Goal: Task Accomplishment & Management: Manage account settings

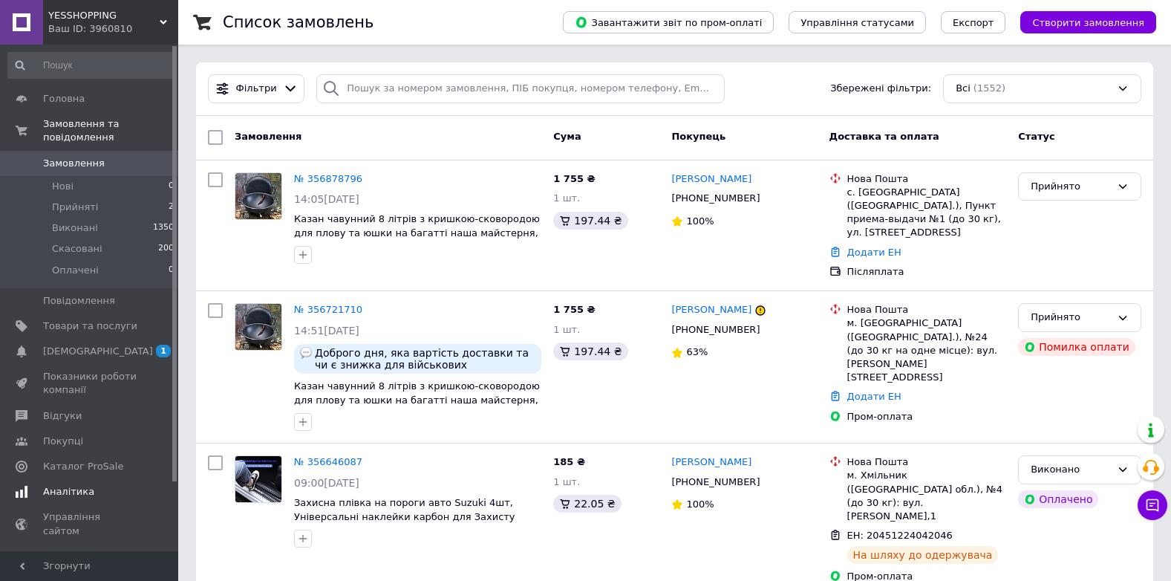
click at [88, 345] on span "[DEMOGRAPHIC_DATA]" at bounding box center [98, 351] width 110 height 13
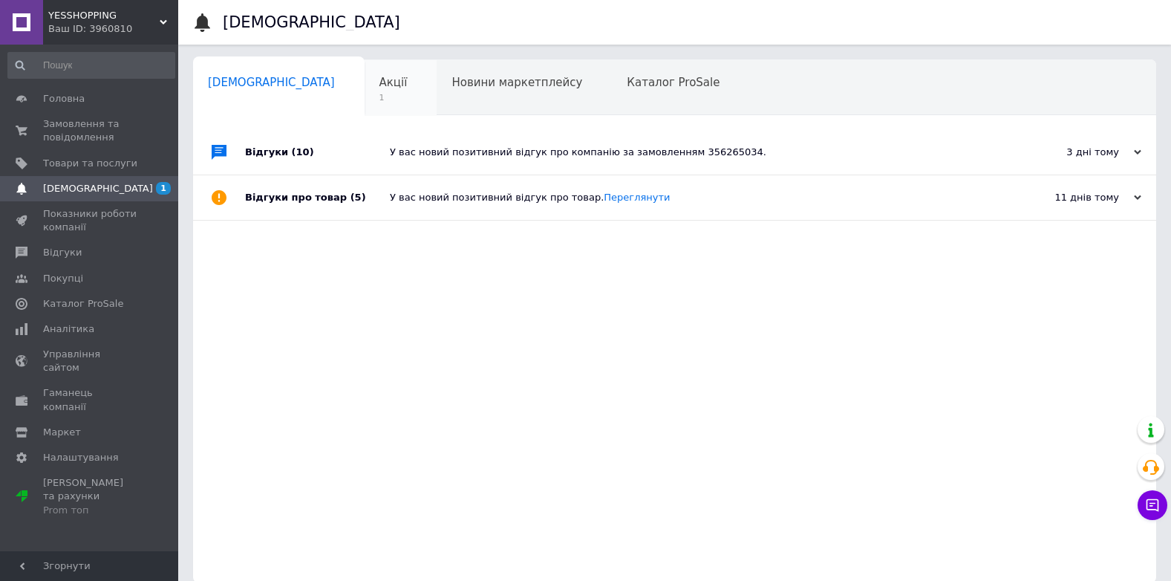
click at [365, 72] on div "Акції 1" at bounding box center [401, 88] width 73 height 56
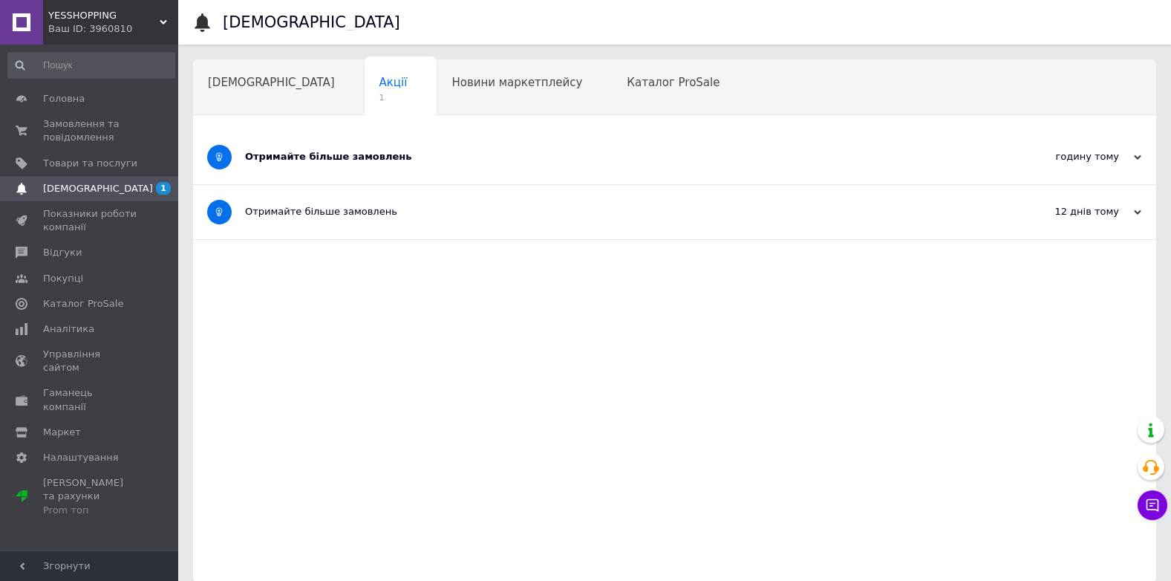
click at [464, 150] on div "Отримайте більше замовлень" at bounding box center [619, 156] width 748 height 13
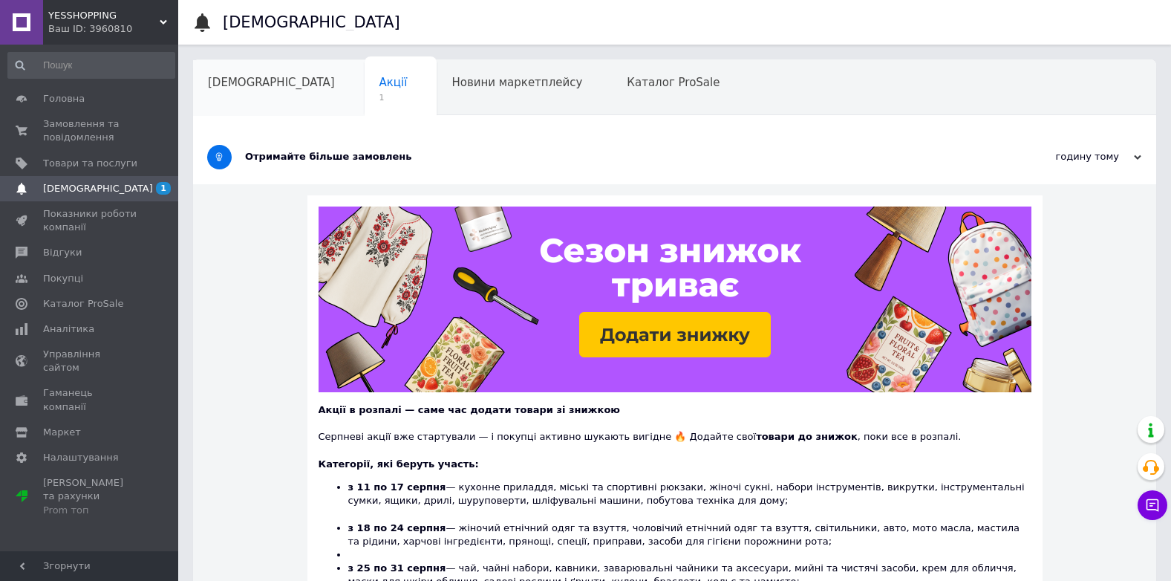
click at [252, 92] on div "[DEMOGRAPHIC_DATA]" at bounding box center [279, 88] width 172 height 56
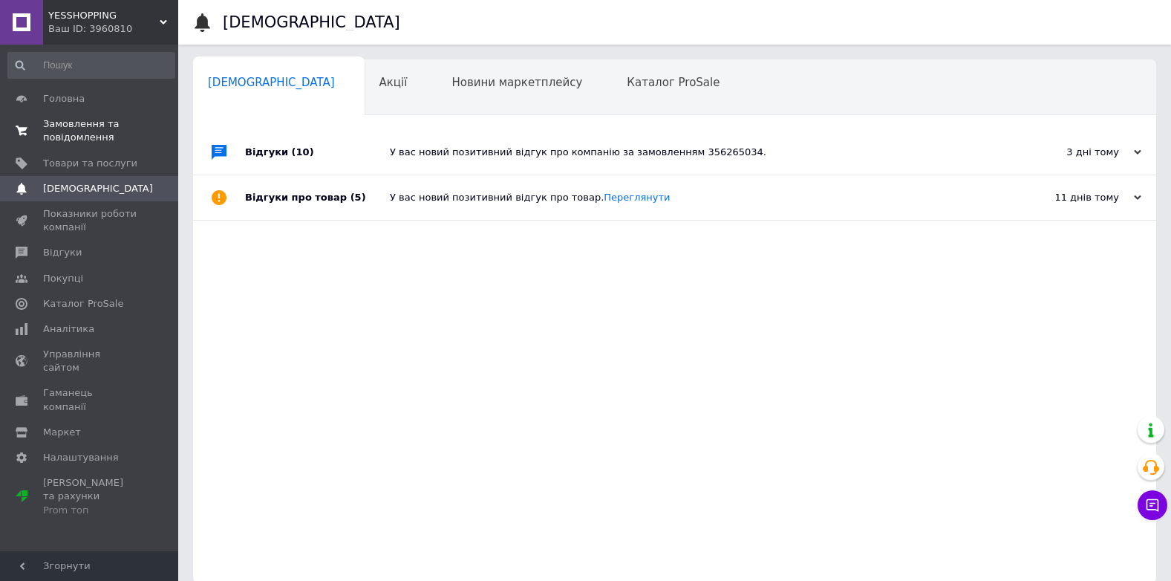
click at [111, 127] on span "Замовлення та повідомлення" at bounding box center [90, 130] width 94 height 27
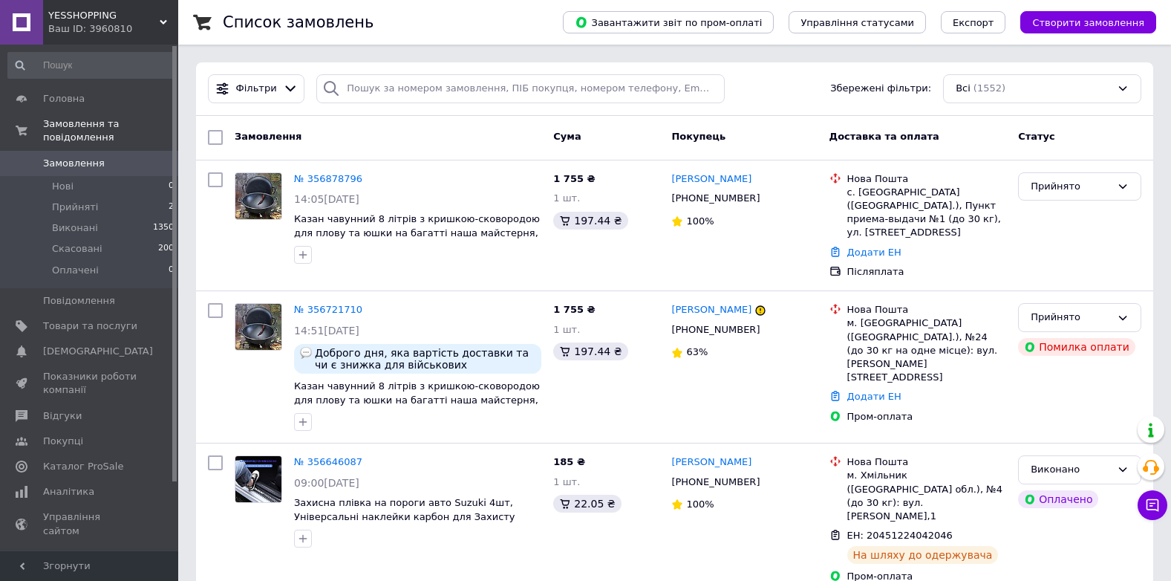
drag, startPoint x: 311, startPoint y: 173, endPoint x: 315, endPoint y: 224, distance: 51.5
click at [311, 173] on link "№ 356878796" at bounding box center [328, 178] width 68 height 11
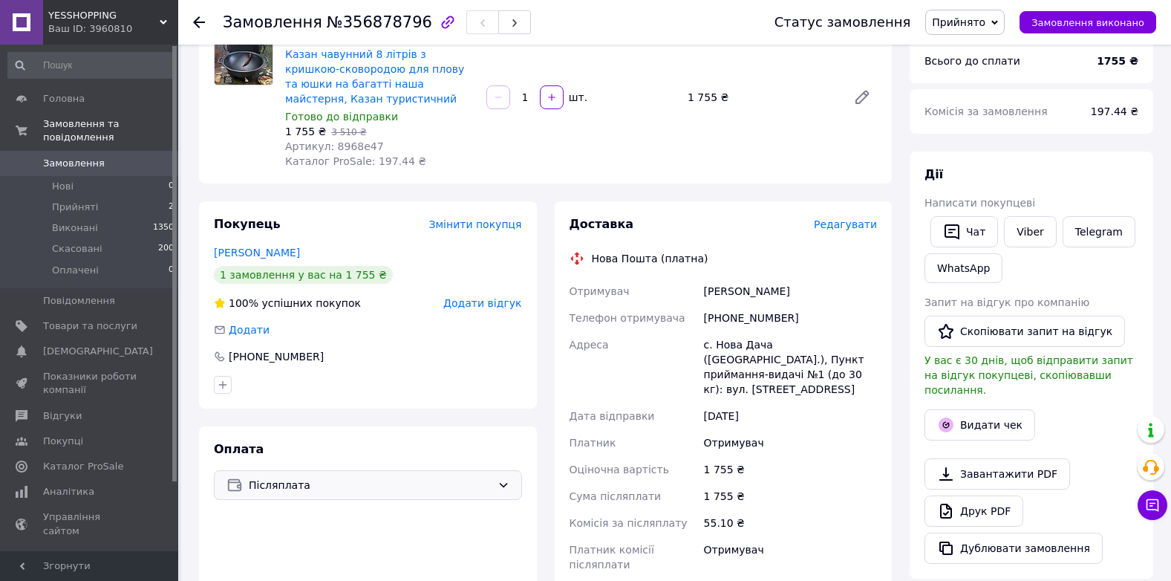
scroll to position [149, 0]
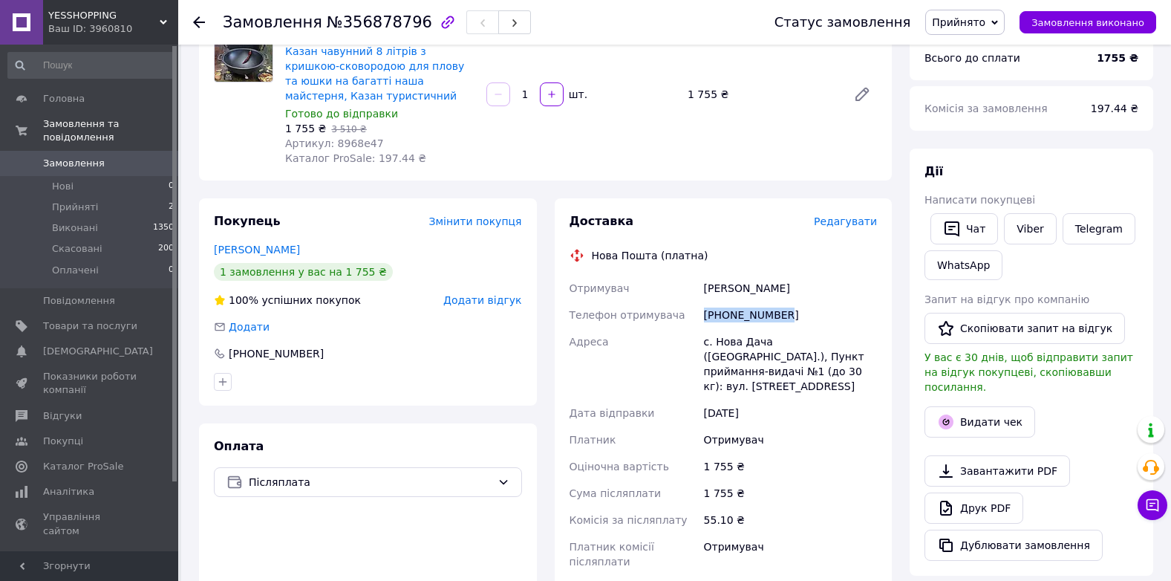
drag, startPoint x: 703, startPoint y: 311, endPoint x: 829, endPoint y: 322, distance: 126.0
click at [829, 322] on div "[PHONE_NUMBER]" at bounding box center [790, 315] width 179 height 27
copy div "[PHONE_NUMBER]"
drag, startPoint x: 704, startPoint y: 288, endPoint x: 755, endPoint y: 285, distance: 51.4
click at [755, 285] on div "[PERSON_NAME]" at bounding box center [790, 288] width 179 height 27
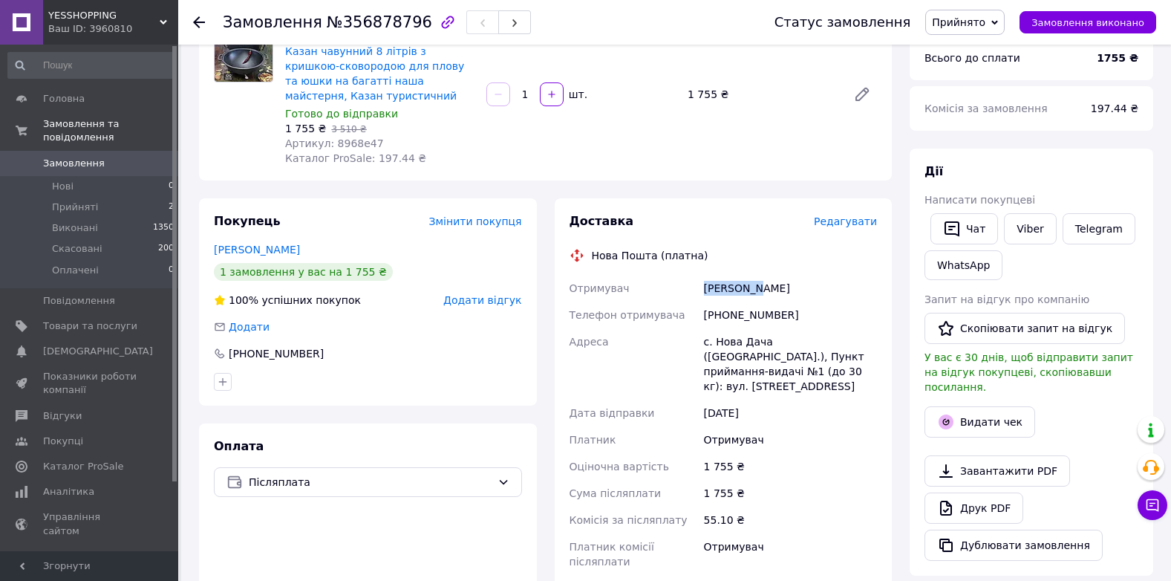
copy div "Черемисов"
drag, startPoint x: 763, startPoint y: 282, endPoint x: 794, endPoint y: 285, distance: 31.3
click at [794, 285] on div "[PERSON_NAME]" at bounding box center [790, 288] width 179 height 27
copy div "[PERSON_NAME]"
drag, startPoint x: 714, startPoint y: 339, endPoint x: 766, endPoint y: 340, distance: 52.0
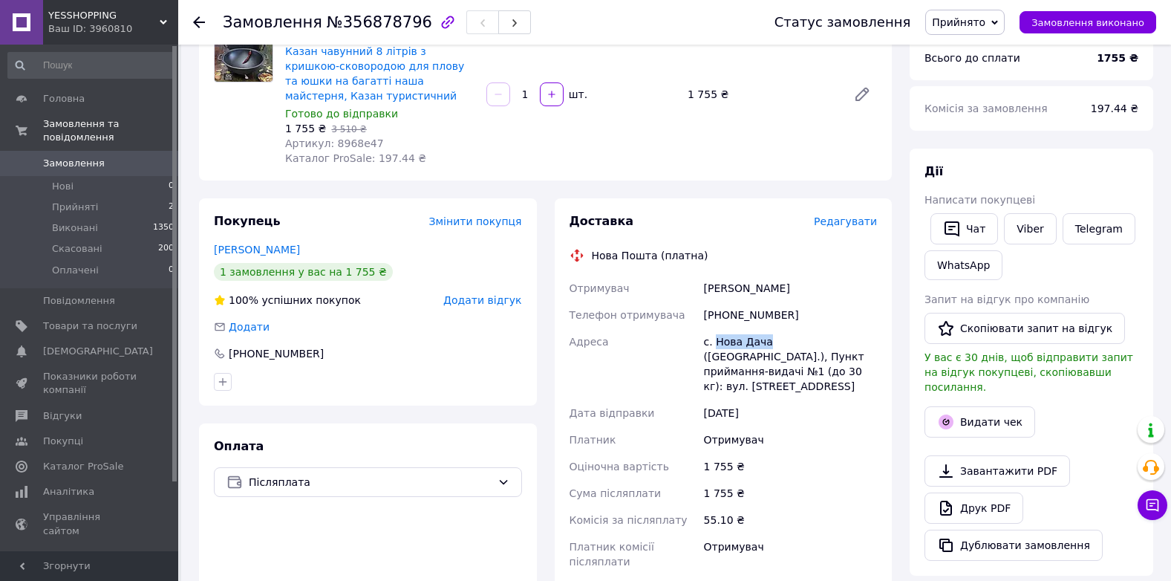
click at [766, 340] on div "с. Нова Дача ([GEOGRAPHIC_DATA].), Пункт приймання-видачі №1 (до 30 кг): вул. […" at bounding box center [790, 363] width 179 height 71
copy div "Нова Дача"
click at [711, 339] on div "с. Нова Дача ([GEOGRAPHIC_DATA].), Пункт приймання-видачі №1 (до 30 кг): вул. […" at bounding box center [790, 363] width 179 height 71
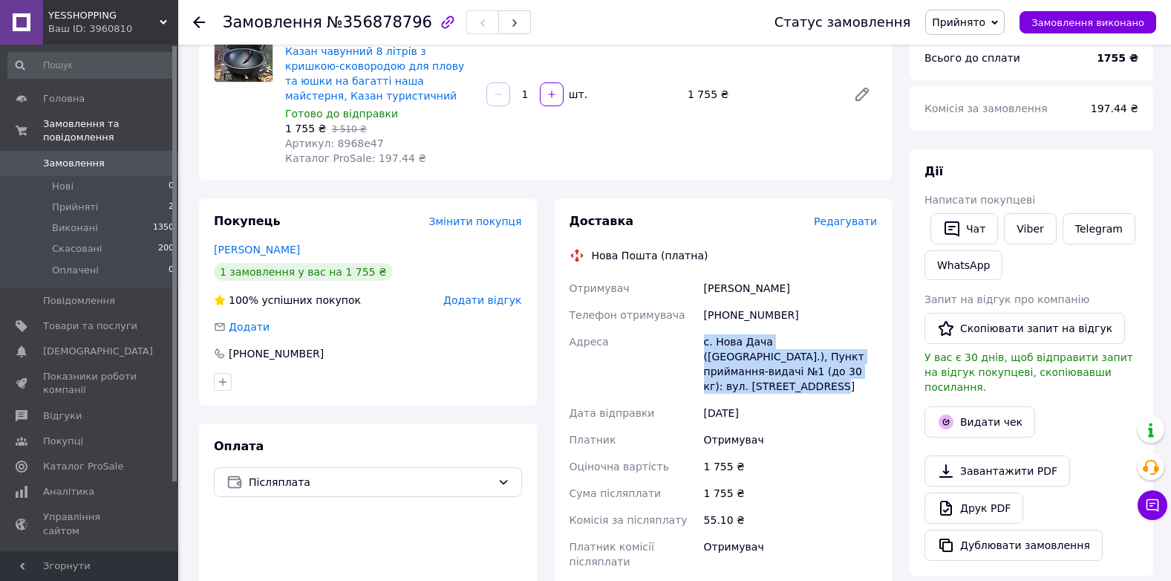
drag, startPoint x: 704, startPoint y: 340, endPoint x: 837, endPoint y: 368, distance: 135.9
click at [837, 368] on div "с. Нова Дача ([GEOGRAPHIC_DATA].), Пункт приймання-видачі №1 (до 30 кг): вул. […" at bounding box center [790, 363] width 179 height 71
copy div "с. Нова Дача ([GEOGRAPHIC_DATA].), Пункт приймання-видачі №1 (до 30 кг): вул. […"
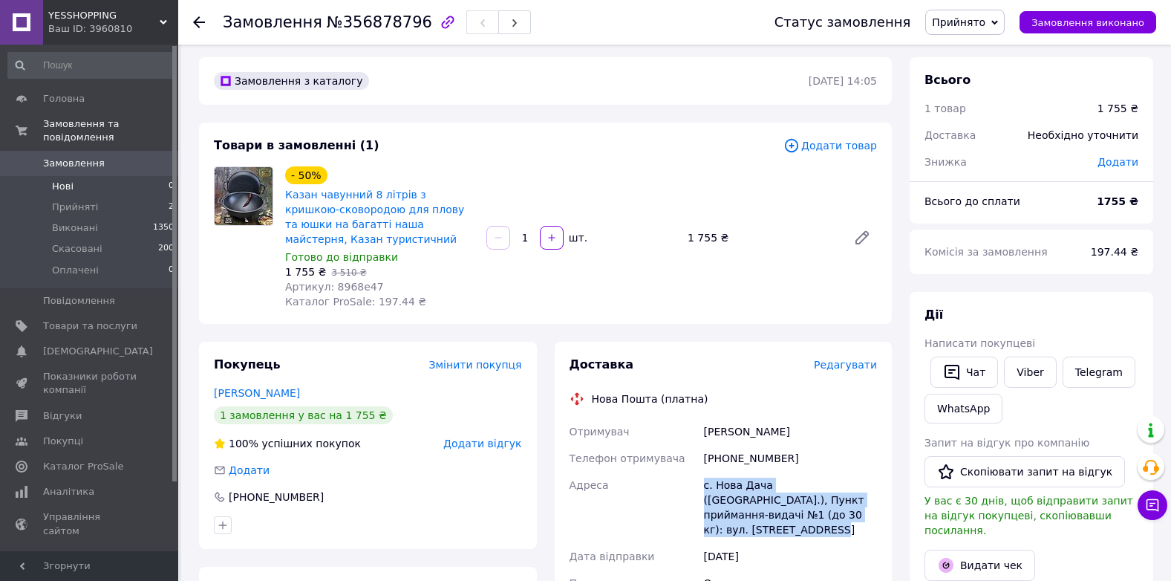
scroll to position [0, 0]
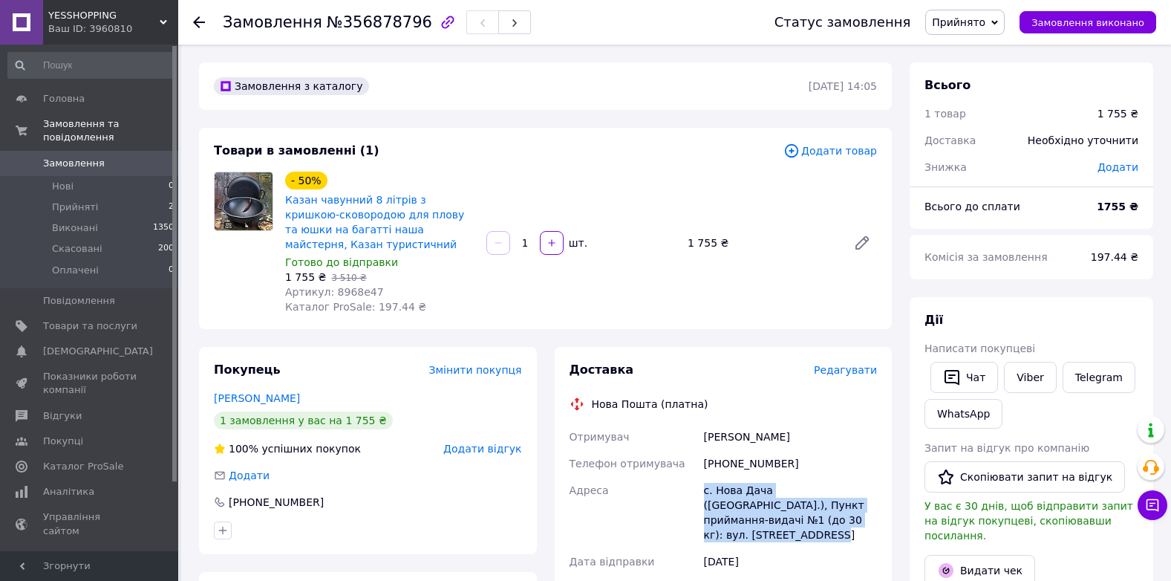
click at [71, 157] on span "Замовлення" at bounding box center [74, 163] width 62 height 13
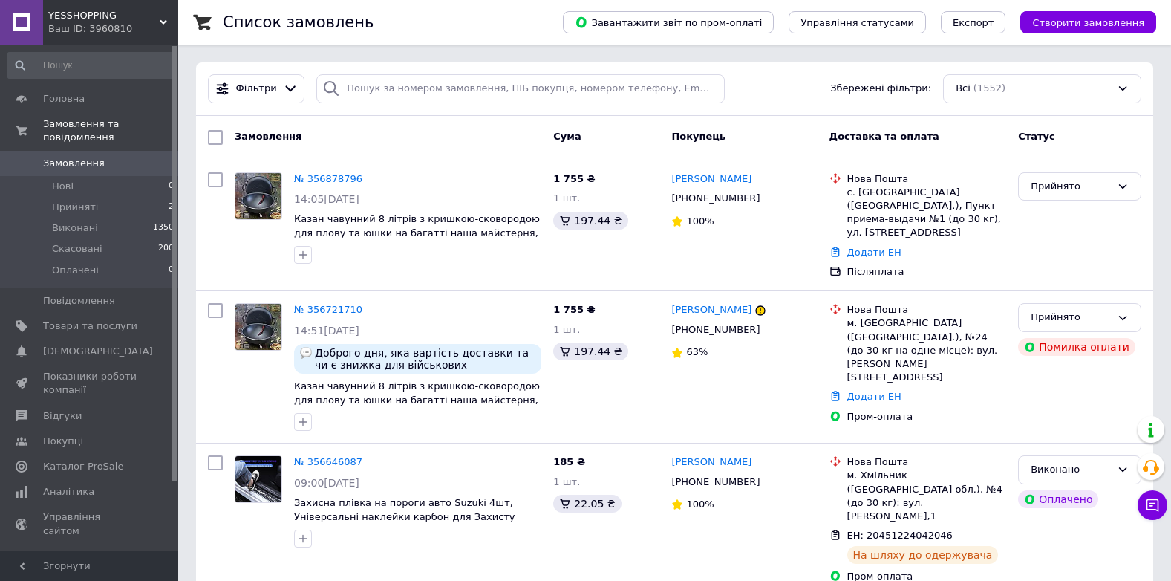
click at [98, 157] on span "Замовлення" at bounding box center [90, 163] width 94 height 13
click at [100, 157] on span "Замовлення" at bounding box center [90, 163] width 94 height 13
click at [91, 339] on link "[DEMOGRAPHIC_DATA] 1 0" at bounding box center [91, 351] width 183 height 25
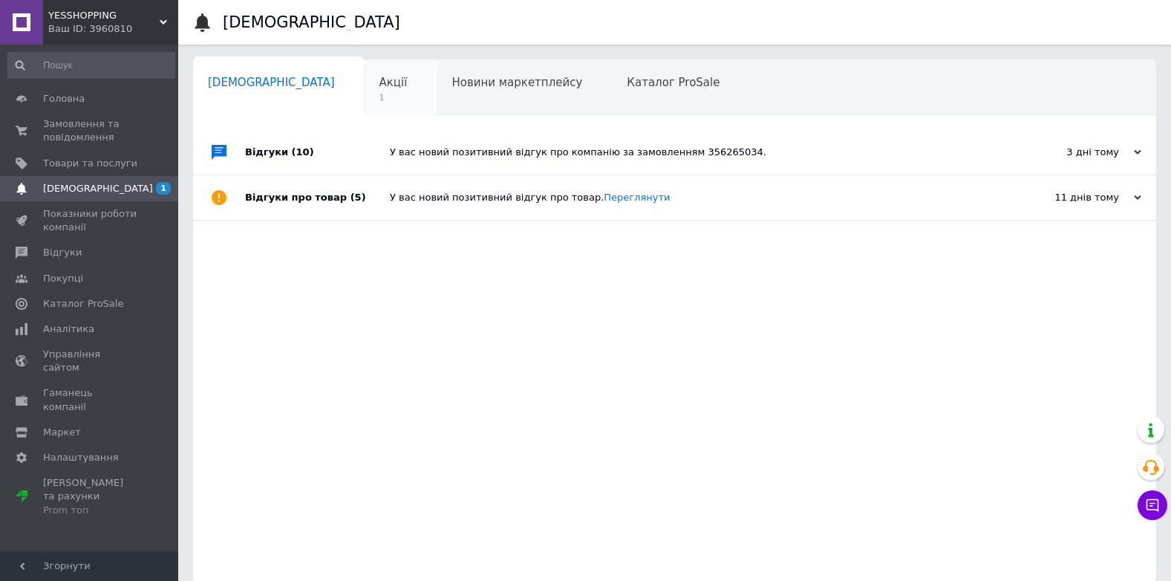
click at [380, 86] on span "Акції" at bounding box center [394, 82] width 28 height 13
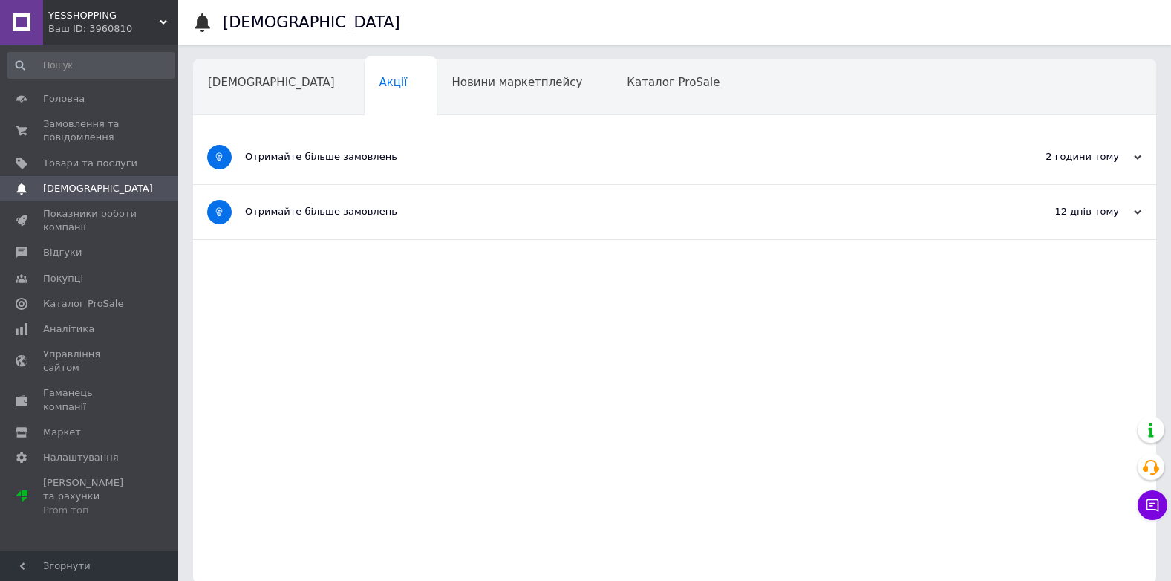
click at [340, 169] on div "Отримайте більше замовлень" at bounding box center [619, 157] width 748 height 54
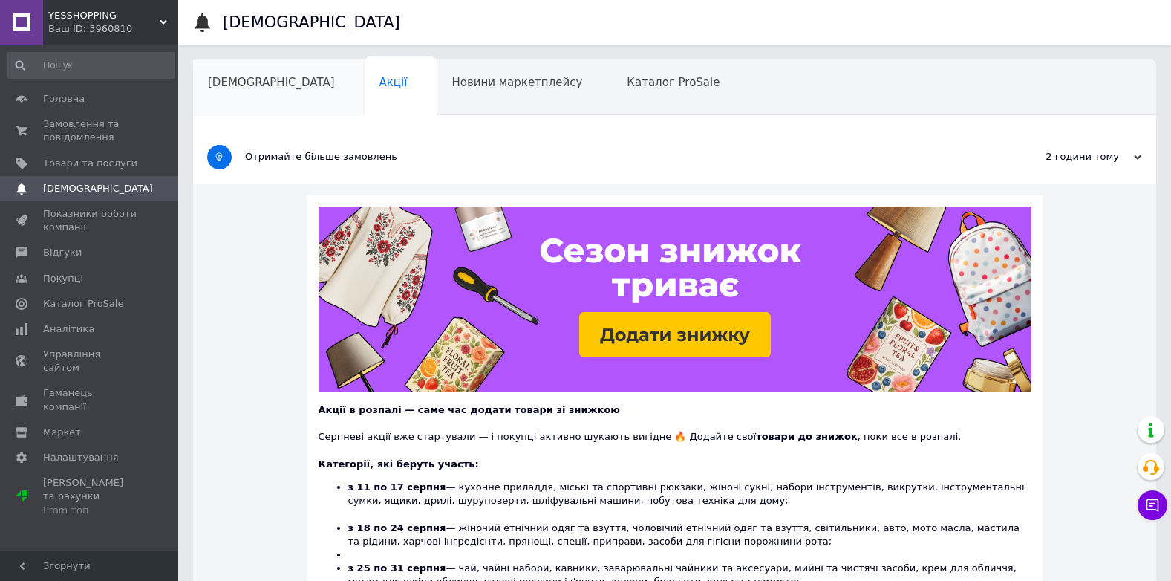
click at [224, 92] on div "[DEMOGRAPHIC_DATA]" at bounding box center [279, 88] width 172 height 56
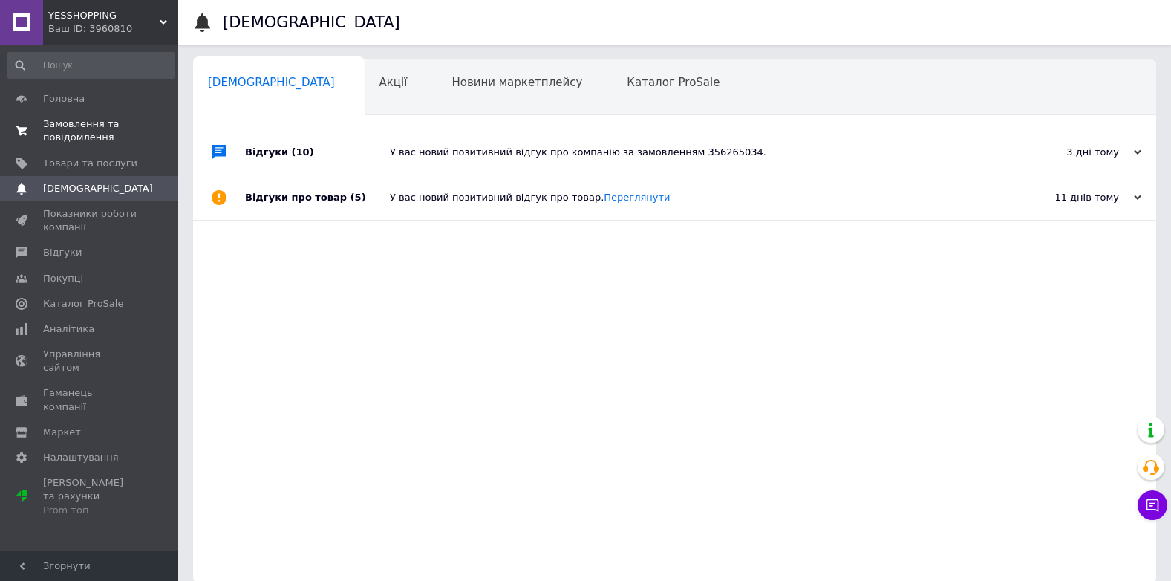
click at [86, 123] on span "Замовлення та повідомлення" at bounding box center [90, 130] width 94 height 27
